Goal: Answer question/provide support

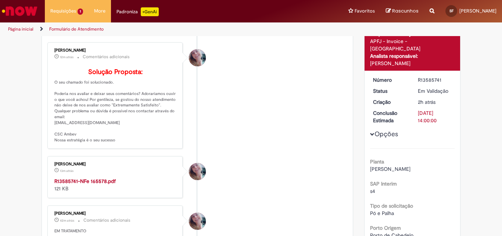
scroll to position [73, 0]
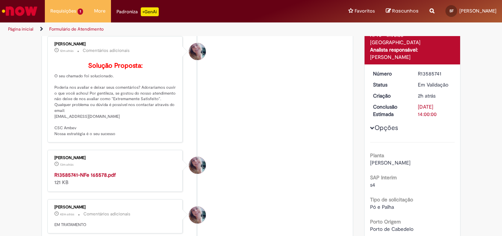
click at [87, 178] on strong "R13585741-NFe 165578.pdf" at bounding box center [84, 174] width 61 height 7
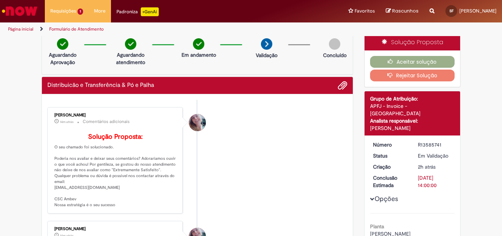
scroll to position [0, 0]
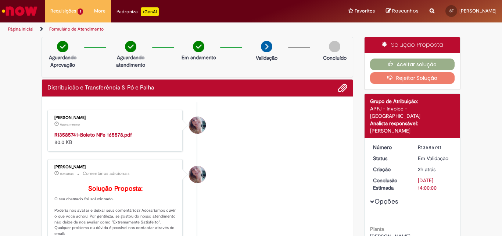
click at [71, 136] on strong "R13585741-Boleto NFe 165578.pdf" at bounding box center [93, 134] width 78 height 7
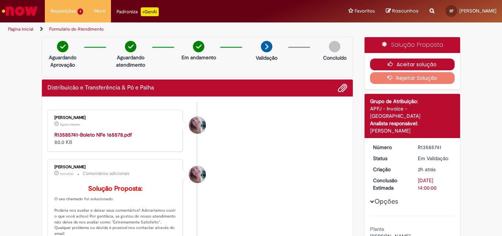
click at [399, 67] on button "Aceitar solução" at bounding box center [412, 64] width 85 height 12
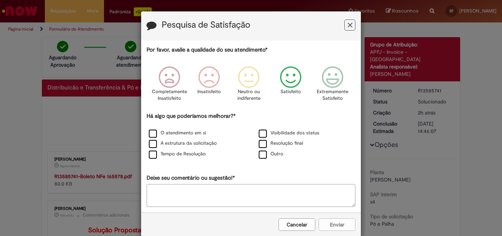
click at [285, 80] on icon "Feedback" at bounding box center [291, 77] width 28 height 22
click at [177, 137] on div "O atendimento em si" at bounding box center [196, 133] width 108 height 9
click at [172, 133] on label "O atendimento em si" at bounding box center [177, 132] width 57 height 7
click at [331, 231] on div "Cancelar Enviar" at bounding box center [251, 224] width 220 height 24
click at [330, 224] on button "Enviar" at bounding box center [337, 224] width 37 height 12
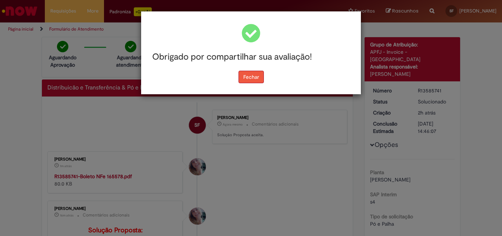
click at [254, 75] on button "Fechar" at bounding box center [250, 77] width 25 height 12
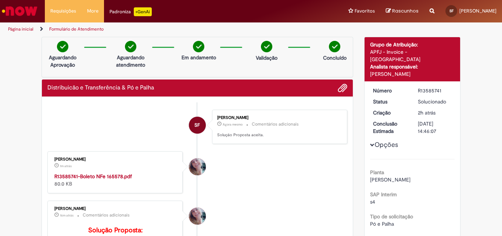
click at [26, 15] on img "Ir para a Homepage" at bounding box center [20, 11] width 38 height 15
